Goal: Task Accomplishment & Management: Use online tool/utility

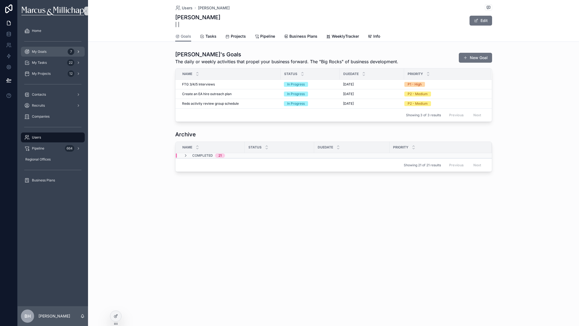
click at [39, 52] on span "My Goals" at bounding box center [39, 51] width 15 height 4
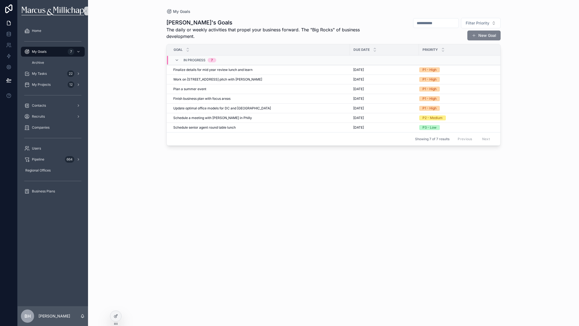
click at [479, 38] on button "New Goal" at bounding box center [483, 36] width 33 height 10
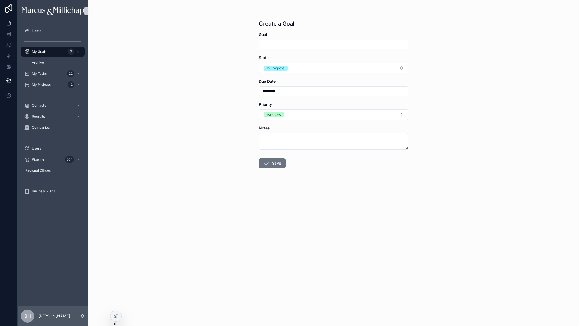
click at [337, 44] on input "scrollable content" at bounding box center [333, 45] width 149 height 8
type input "**********"
click at [271, 114] on div "P3 - Low" at bounding box center [274, 114] width 14 height 5
click at [270, 150] on div "P2 - Medium" at bounding box center [333, 153] width 147 height 8
click at [271, 161] on button "Save" at bounding box center [272, 163] width 27 height 10
